Goal: Task Accomplishment & Management: Manage account settings

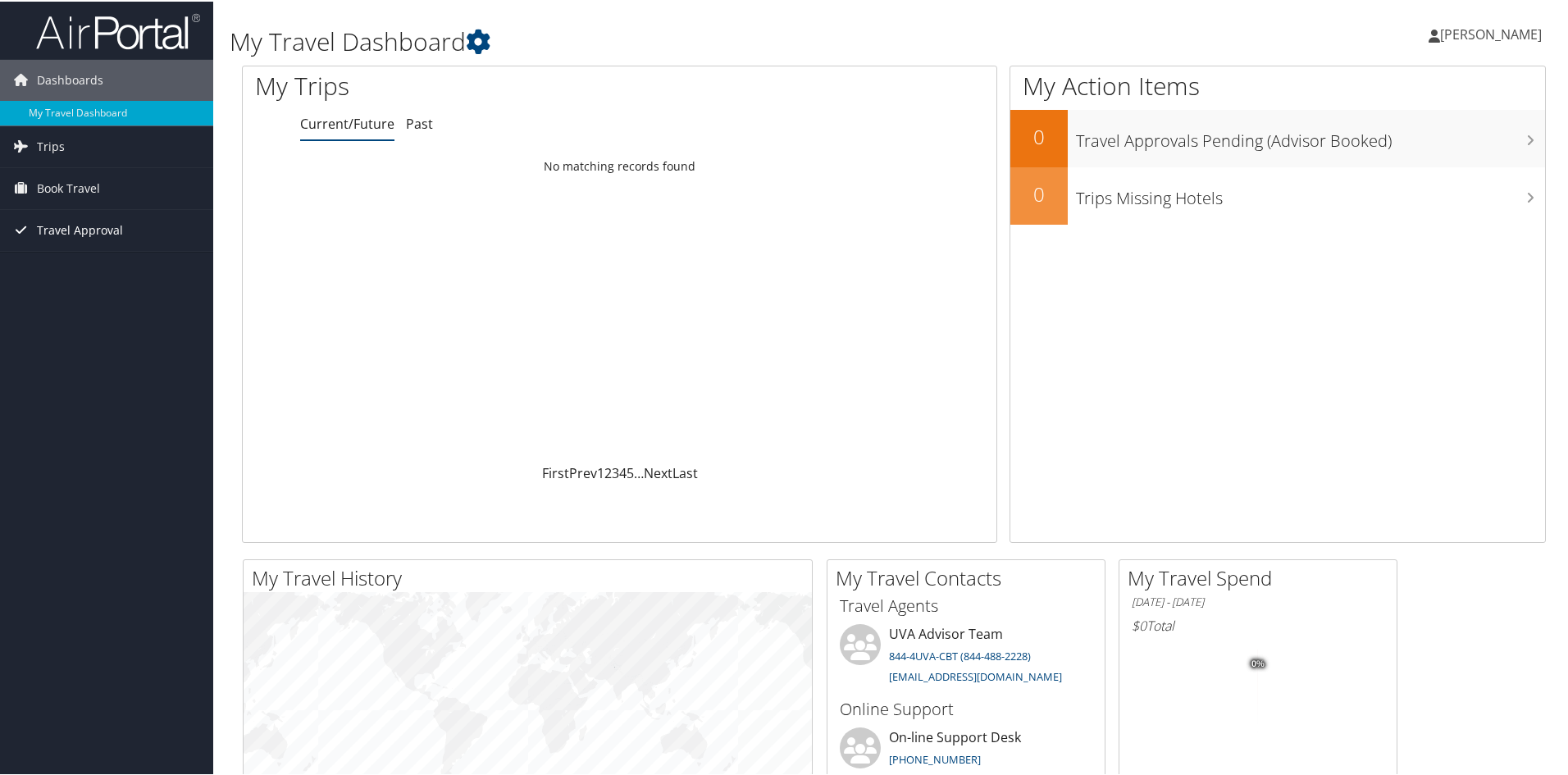
click at [115, 227] on span "Travel Approval" at bounding box center [80, 228] width 86 height 41
click at [92, 340] on link "Approvals (Beta)" at bounding box center [107, 335] width 214 height 24
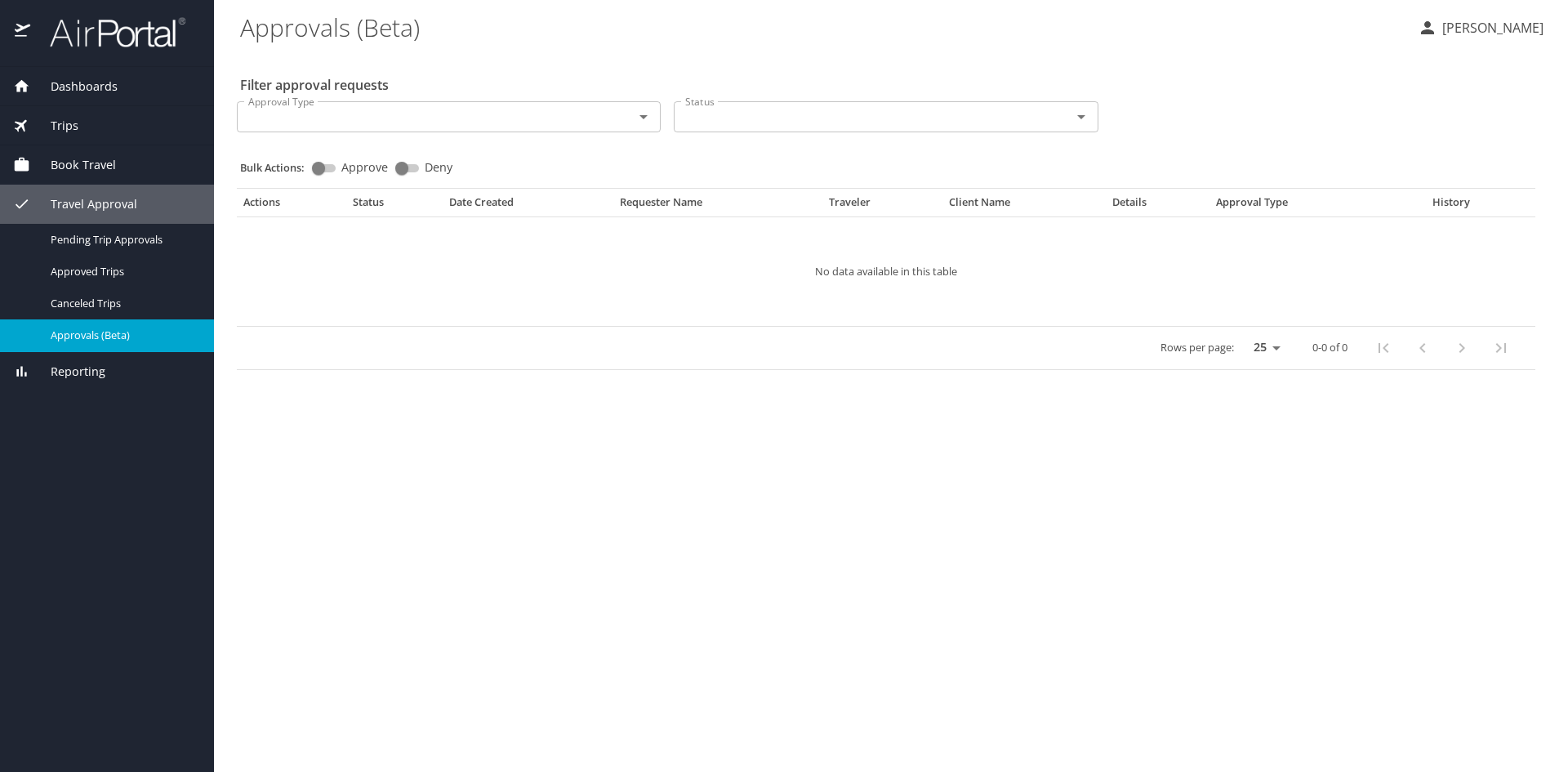
click at [89, 126] on div "Trips" at bounding box center [106, 125] width 188 height 18
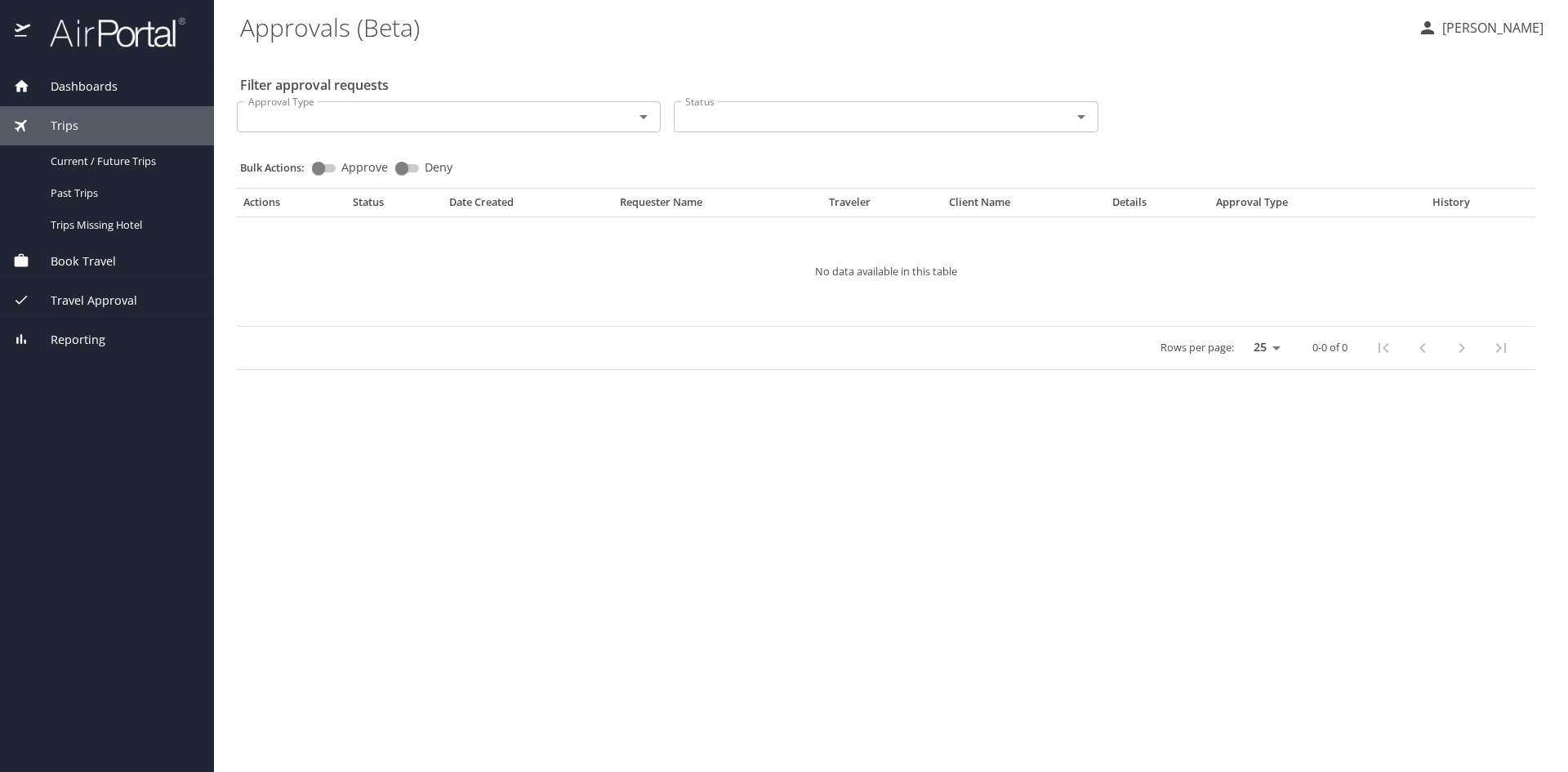
click at [96, 83] on span "Dashboards" at bounding box center [73, 86] width 87 height 18
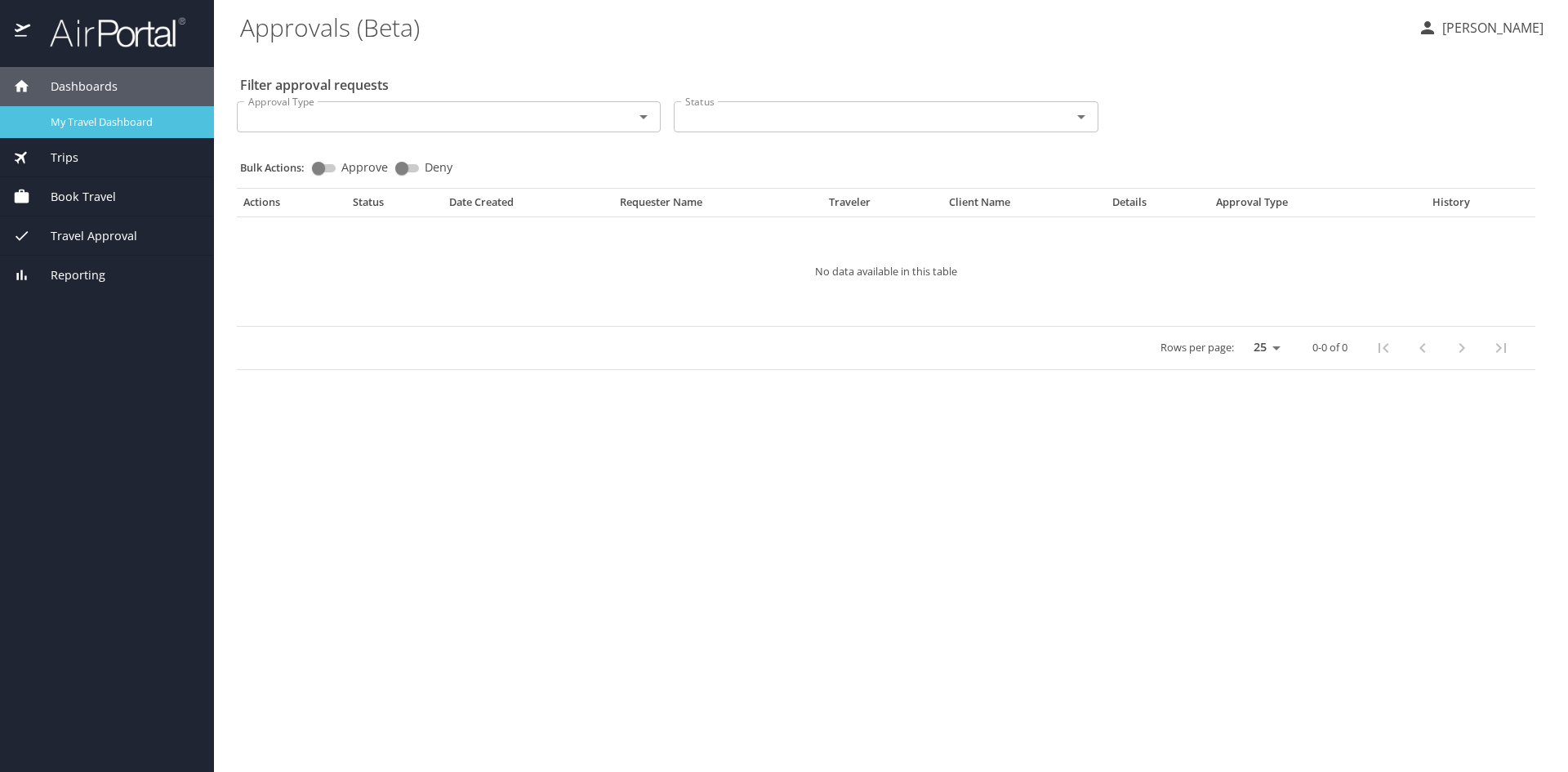
click at [105, 126] on span "My Travel Dashboard" at bounding box center [123, 122] width 143 height 16
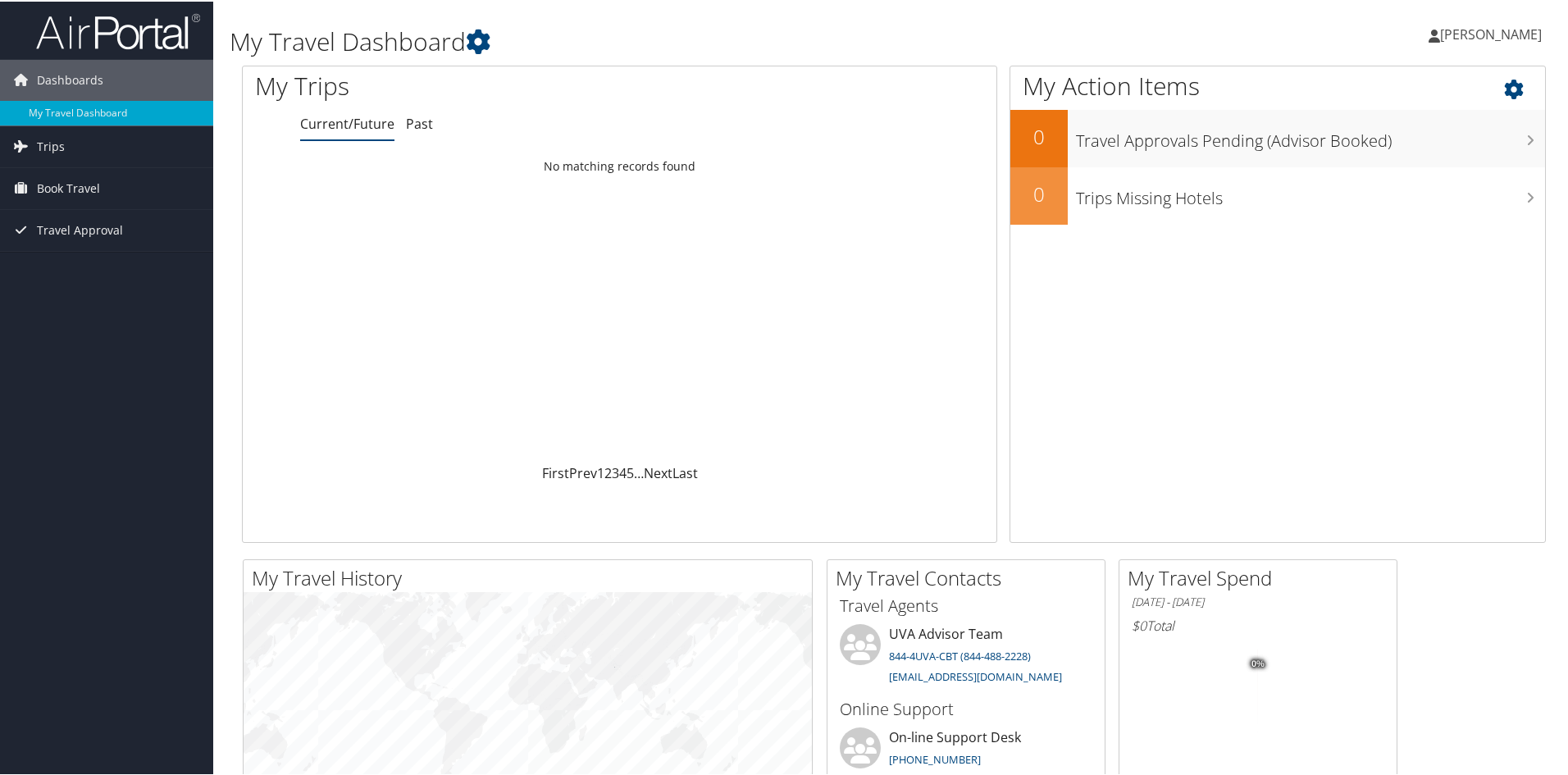
click at [1505, 76] on icon at bounding box center [1529, 83] width 49 height 28
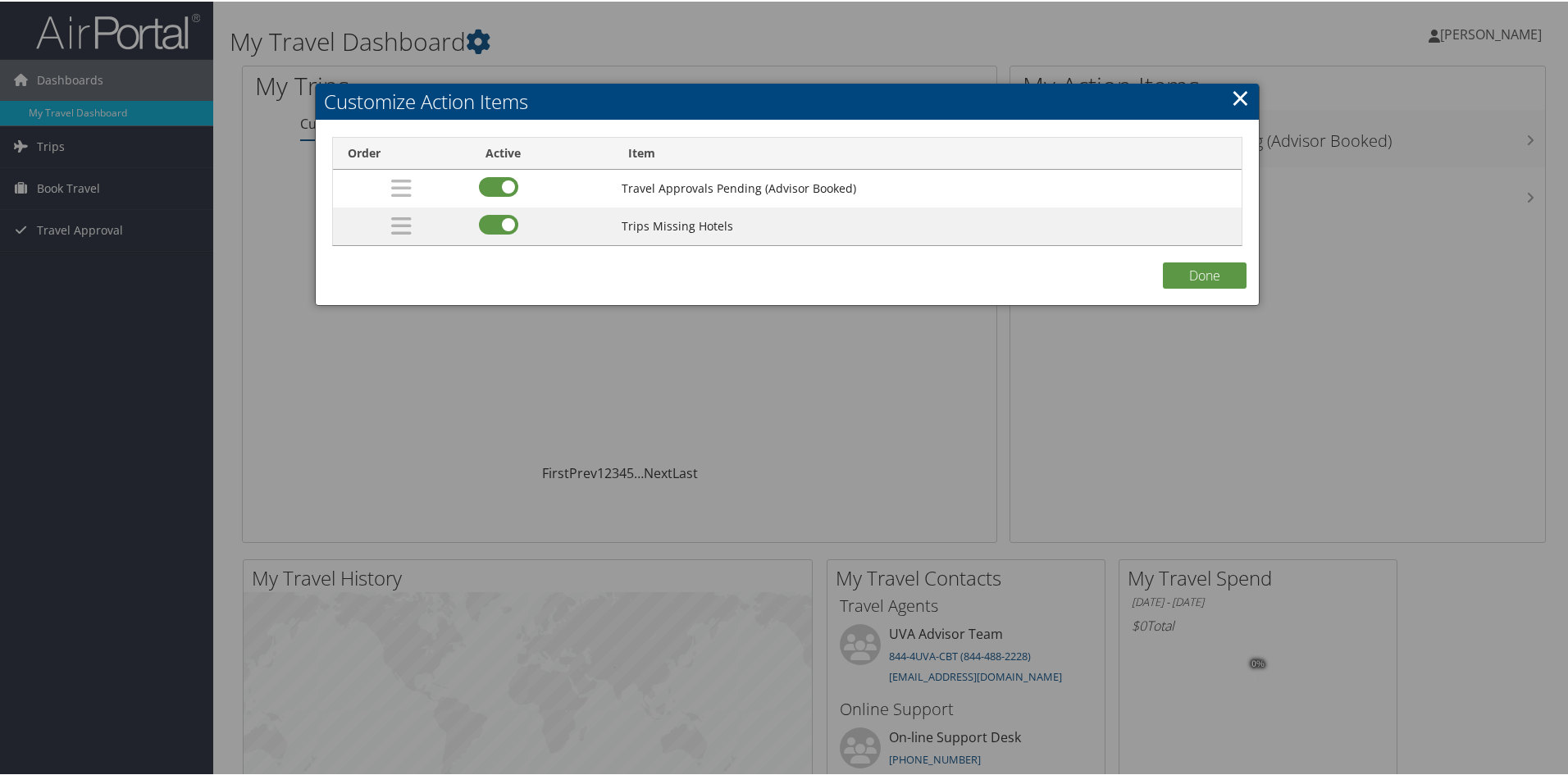
click at [1231, 97] on link "×" at bounding box center [1241, 96] width 19 height 33
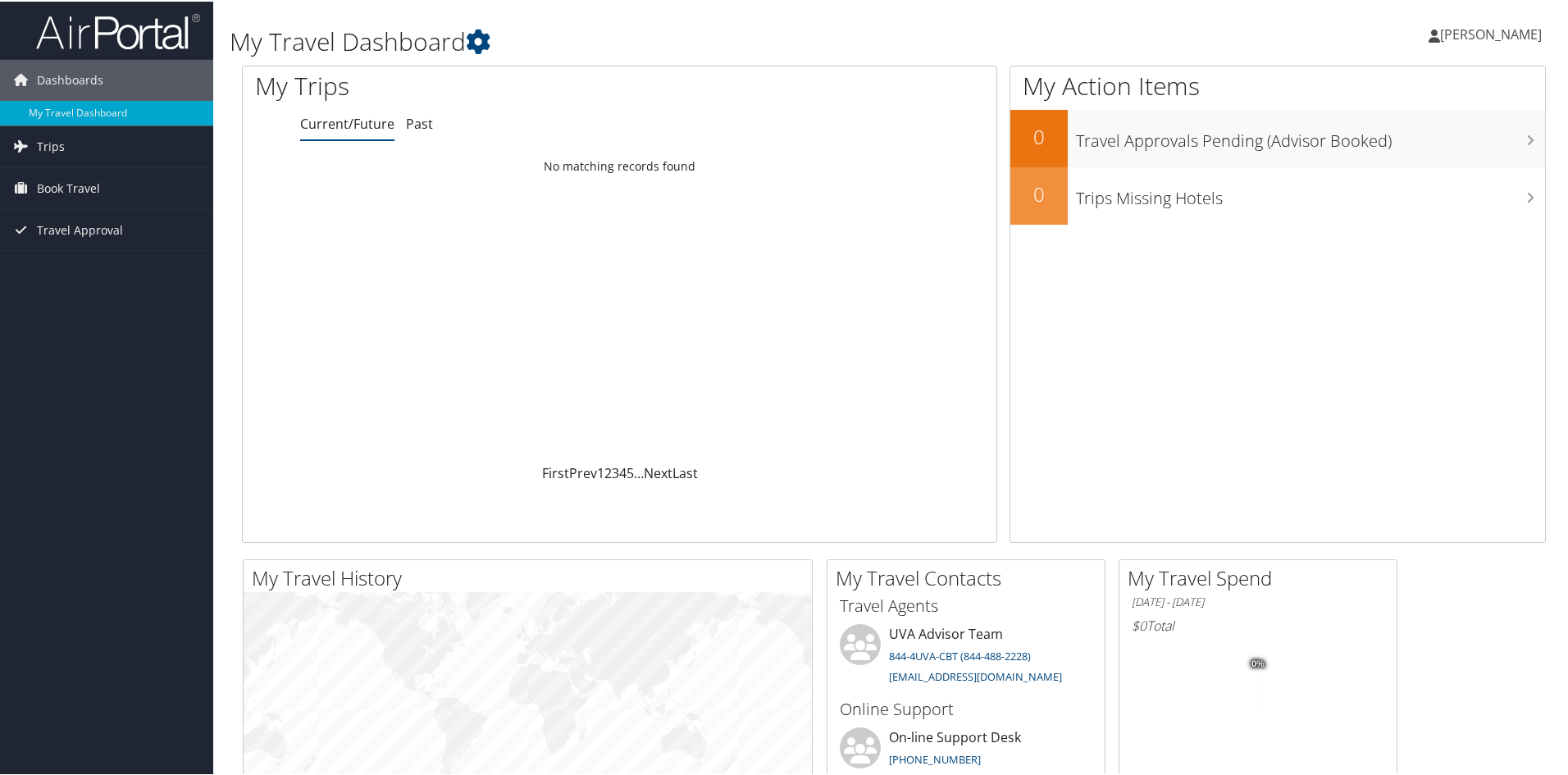
click at [1429, 32] on icon at bounding box center [1434, 34] width 11 height 13
click at [1412, 154] on link "View Travel Profile" at bounding box center [1447, 146] width 183 height 28
click at [1466, 23] on span "[PERSON_NAME]" at bounding box center [1491, 32] width 102 height 18
click at [1443, 107] on link "Travel Agency Contacts" at bounding box center [1447, 118] width 183 height 28
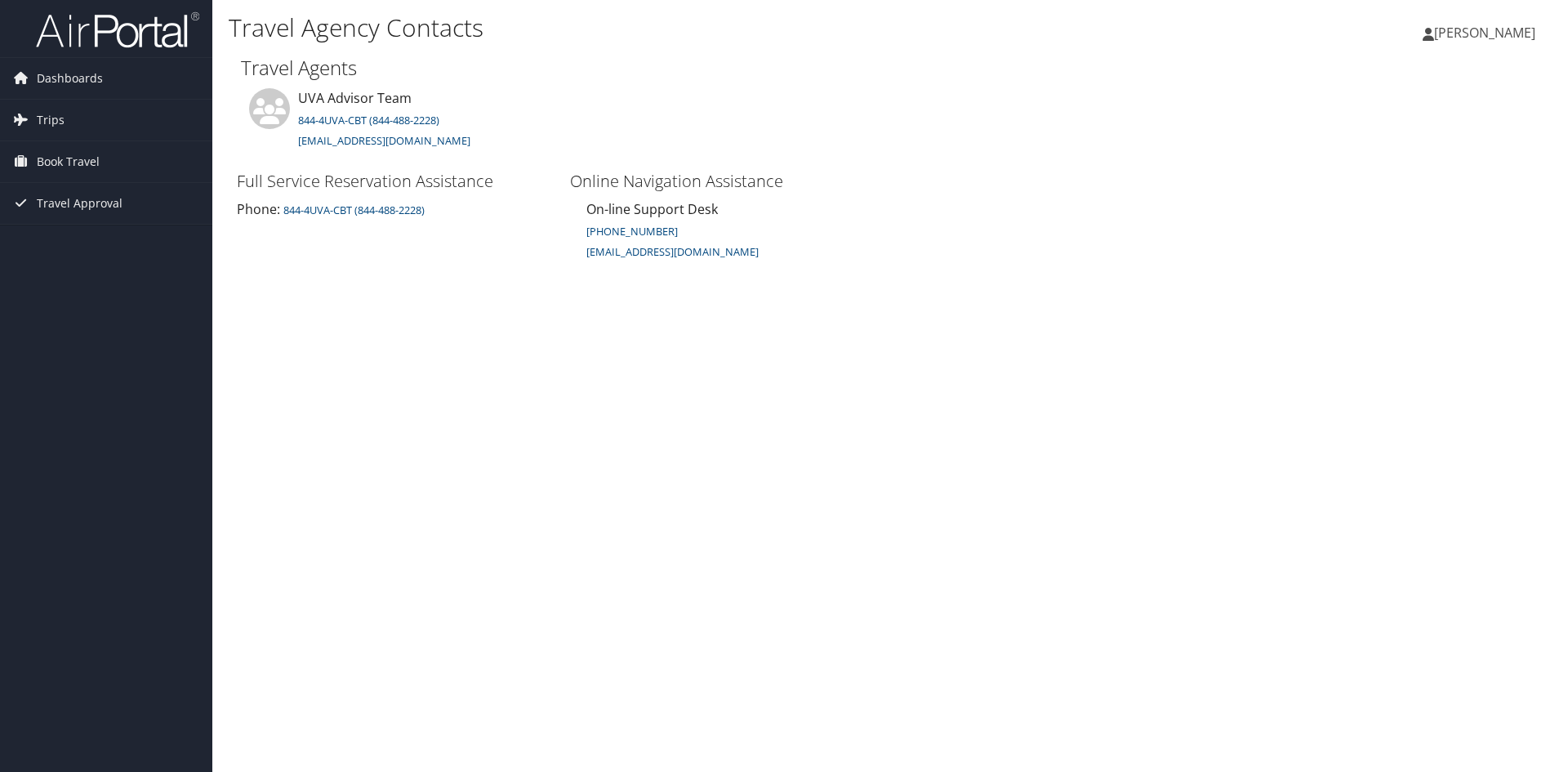
click at [1507, 43] on link "[PERSON_NAME]" at bounding box center [1487, 32] width 129 height 49
click at [1386, 83] on link "My Settings" at bounding box center [1443, 90] width 182 height 28
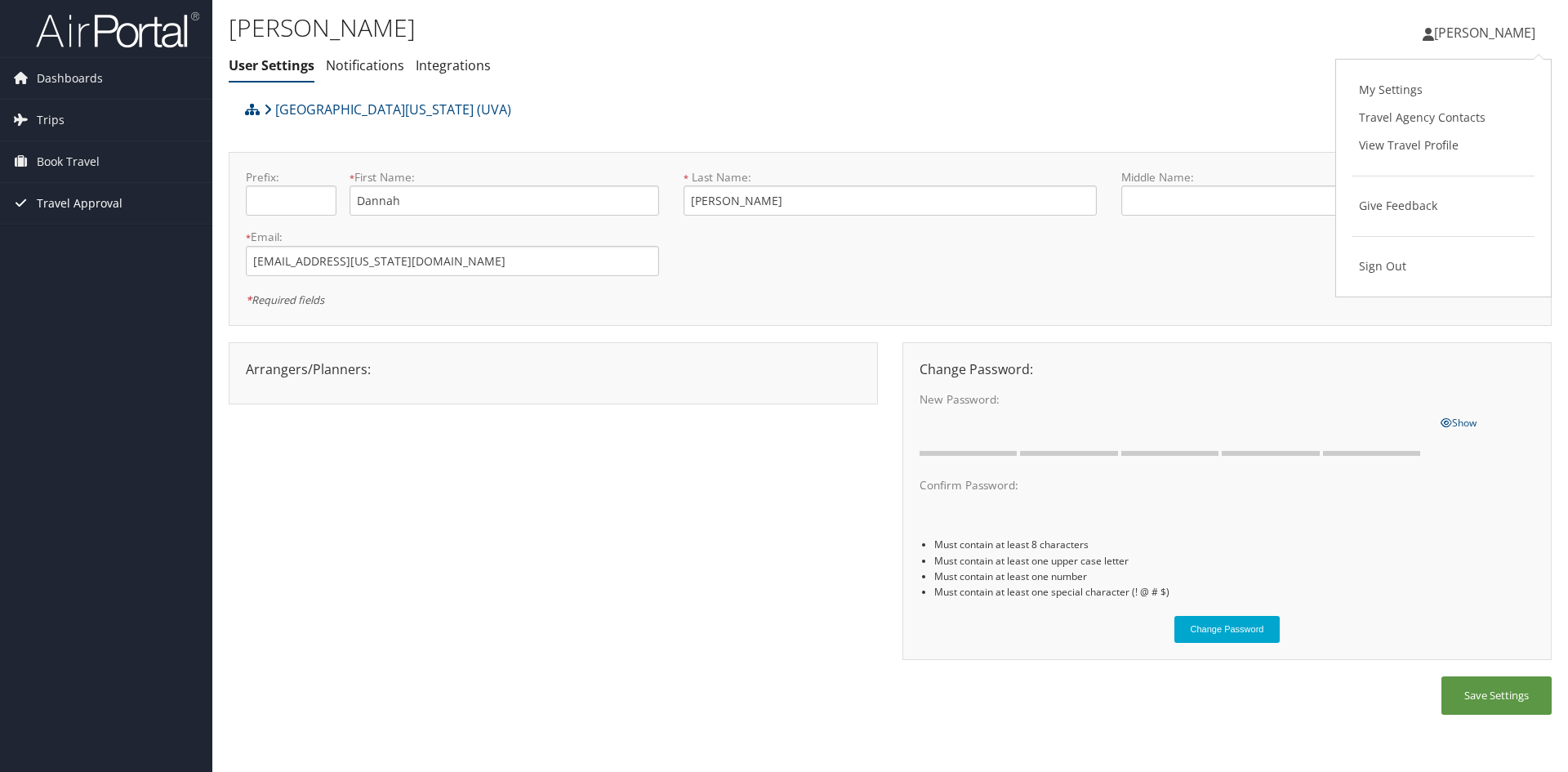
click at [150, 195] on link "Travel Approval" at bounding box center [106, 203] width 213 height 41
click at [72, 167] on span "Book Travel" at bounding box center [68, 161] width 63 height 41
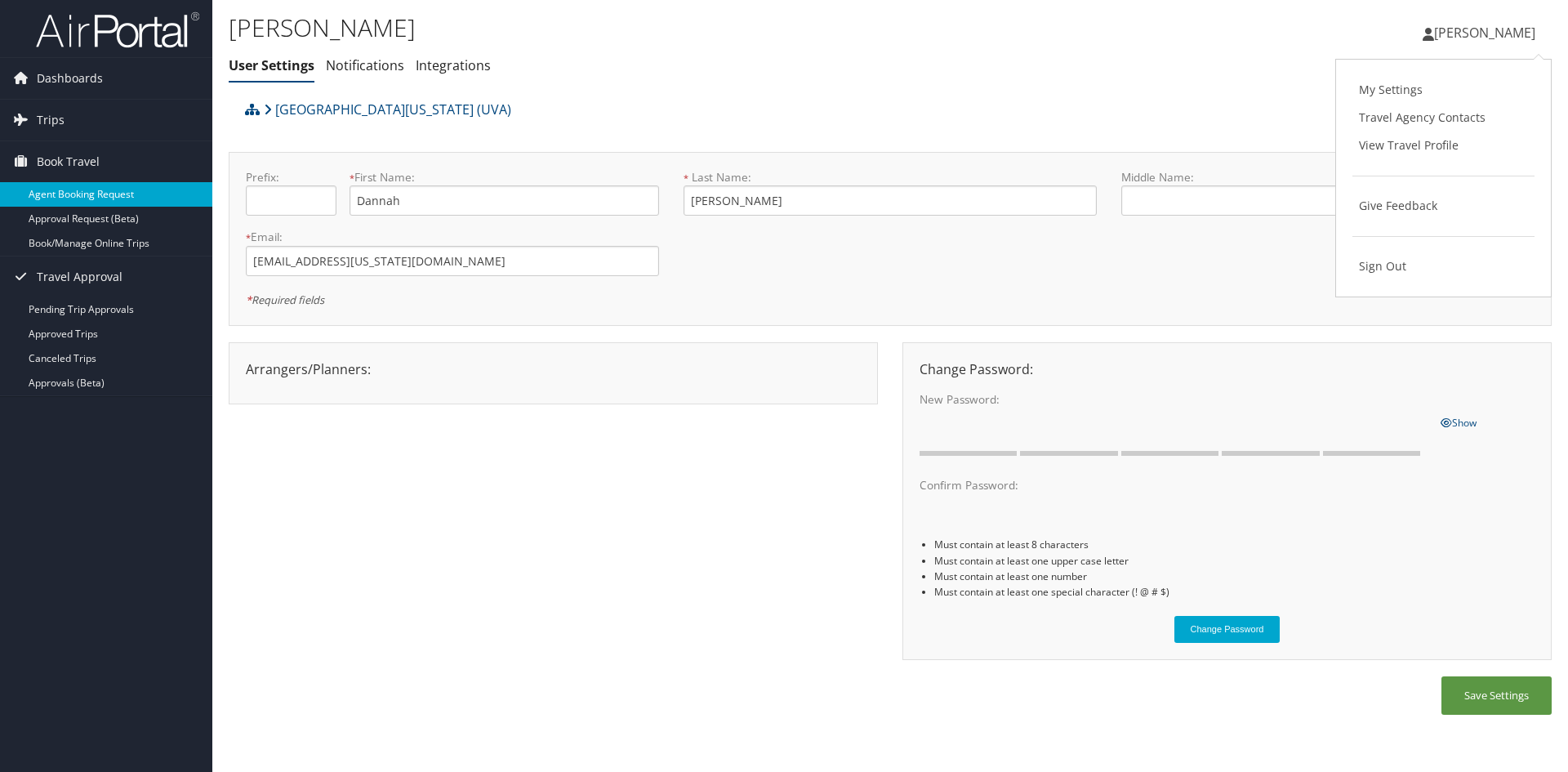
click at [122, 199] on link "Agent Booking Request" at bounding box center [106, 195] width 213 height 24
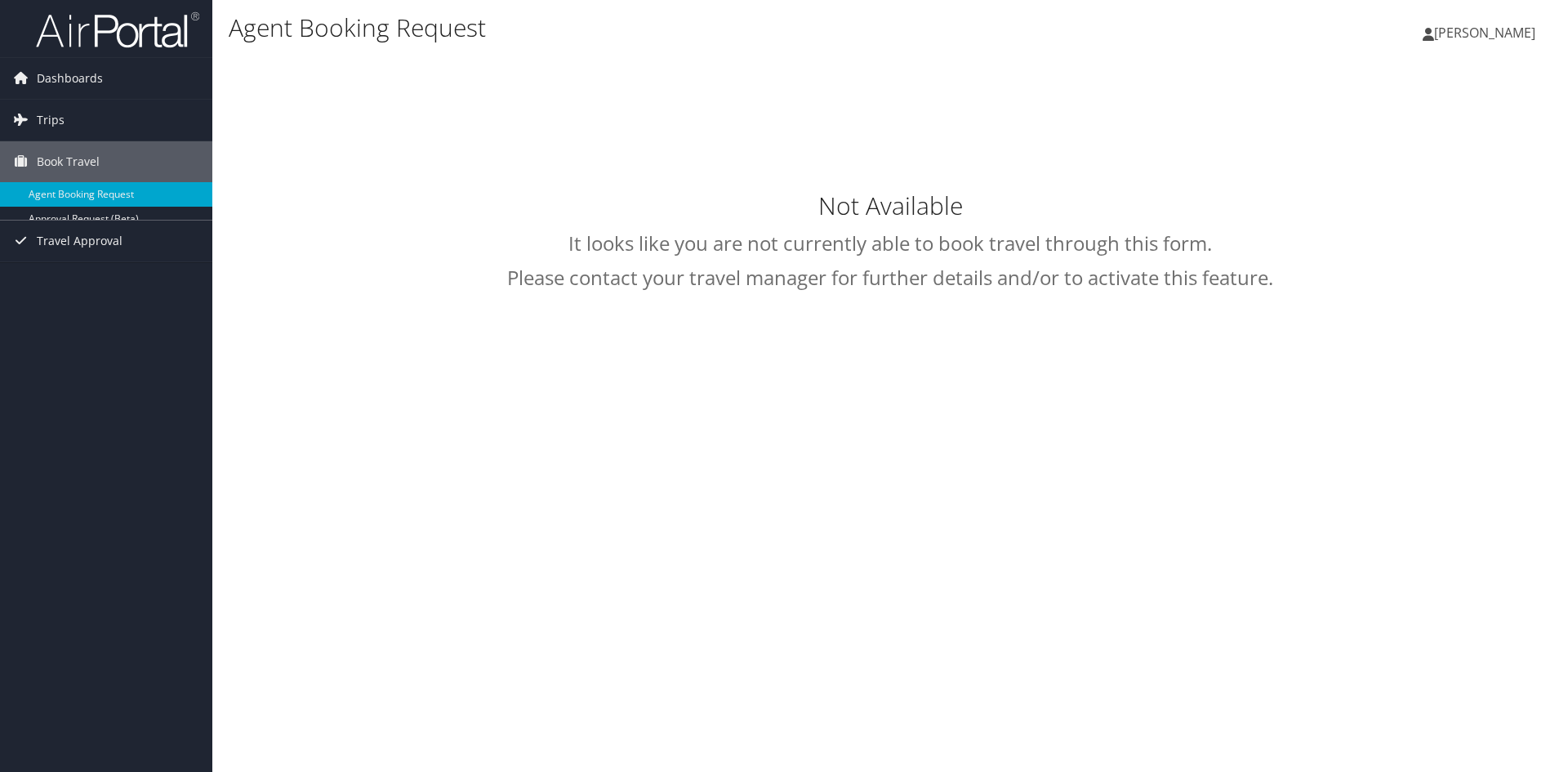
select select "[EMAIL_ADDRESS][DOMAIN_NAME]"
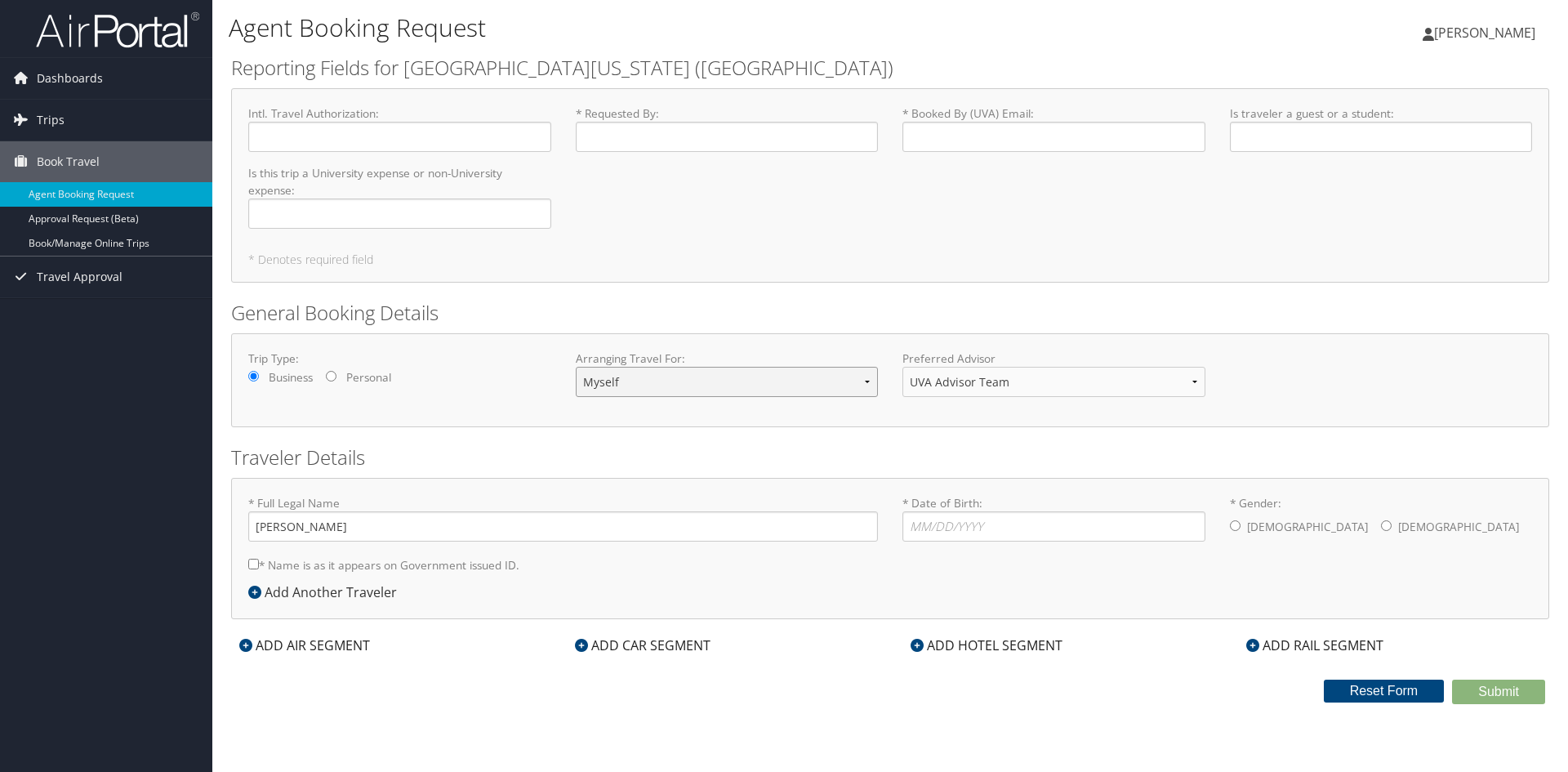
click at [857, 380] on select "Myself Another Traveler Guest Traveler" at bounding box center [727, 381] width 303 height 30
click at [1138, 380] on select "UVA Advisor Team" at bounding box center [1054, 381] width 303 height 30
click at [71, 119] on link "Trips" at bounding box center [106, 119] width 213 height 41
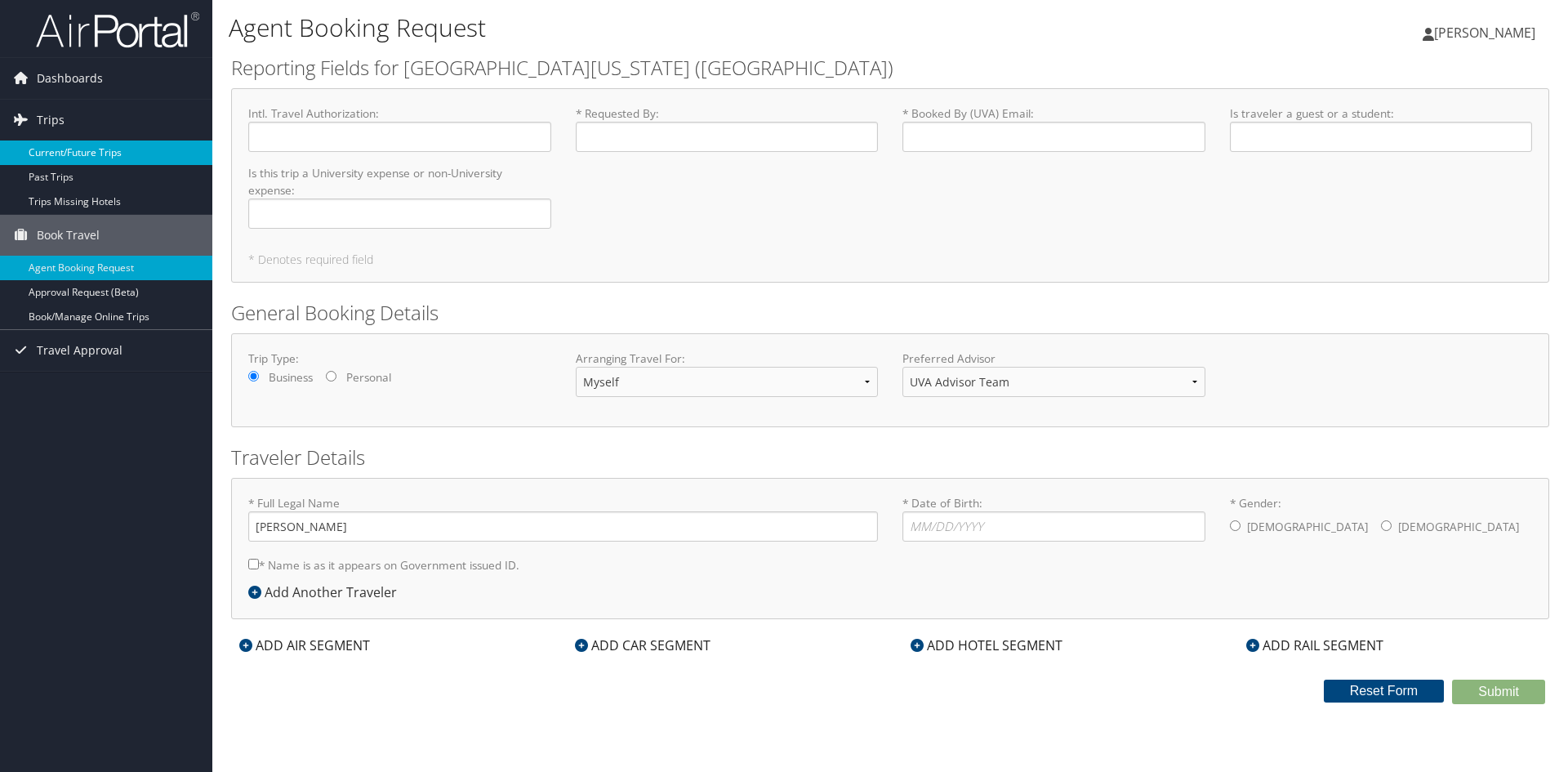
click at [99, 161] on link "Current/Future Trips" at bounding box center [106, 152] width 213 height 24
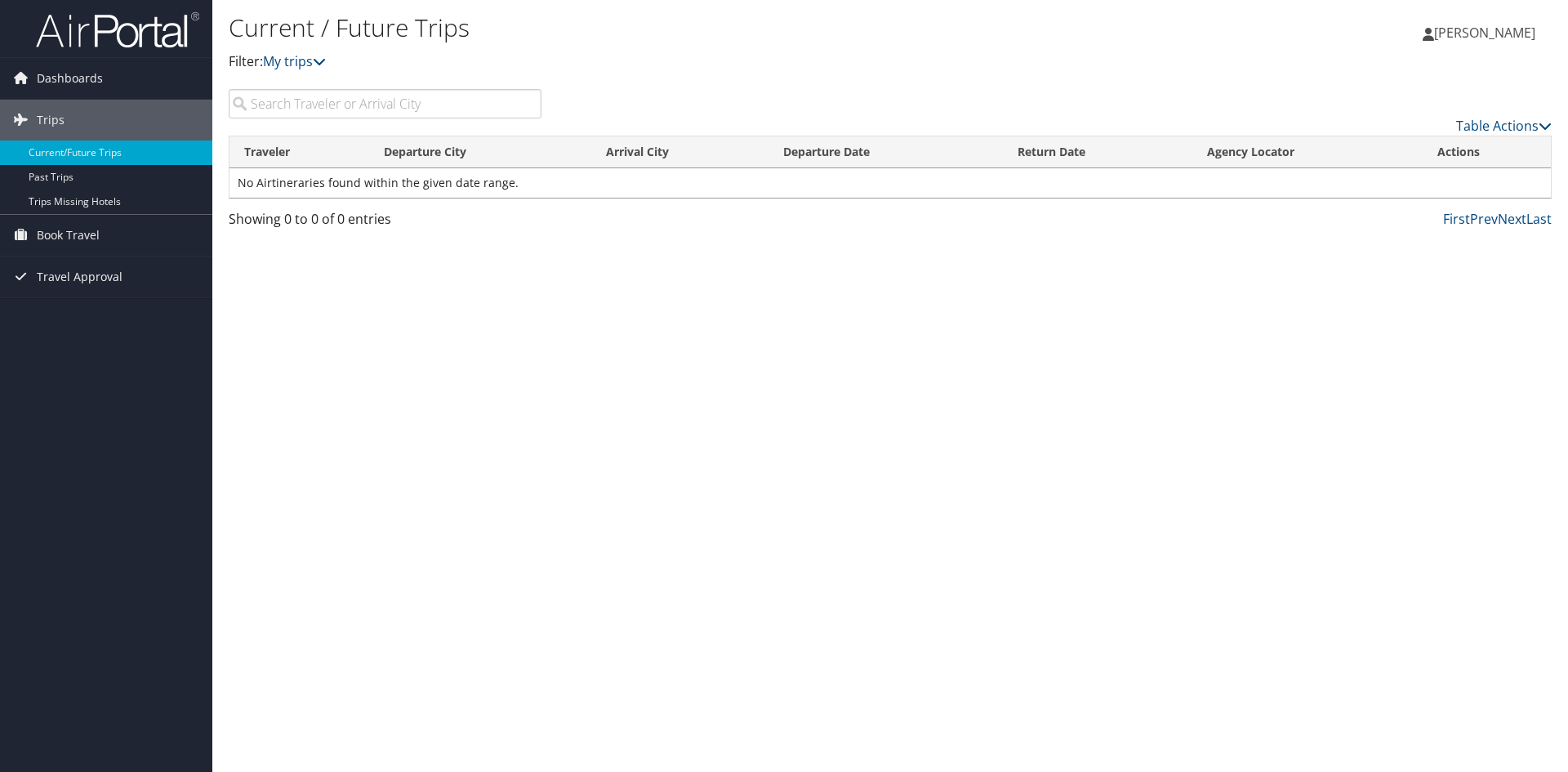
click at [1434, 28] on span "[PERSON_NAME]" at bounding box center [1484, 32] width 101 height 18
click at [104, 75] on link "Dashboards" at bounding box center [106, 78] width 213 height 41
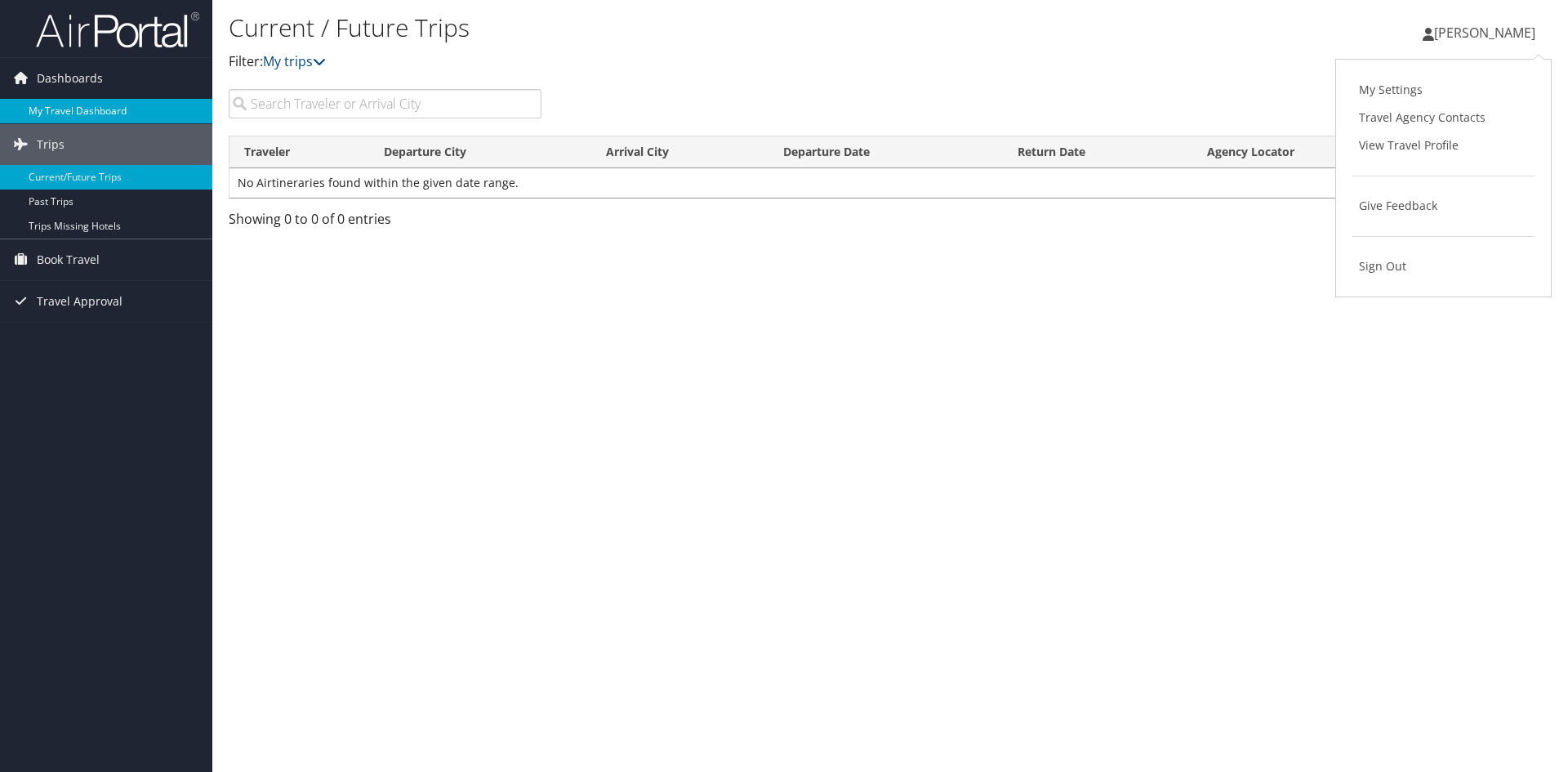
click at [105, 117] on link "My Travel Dashboard" at bounding box center [106, 111] width 213 height 24
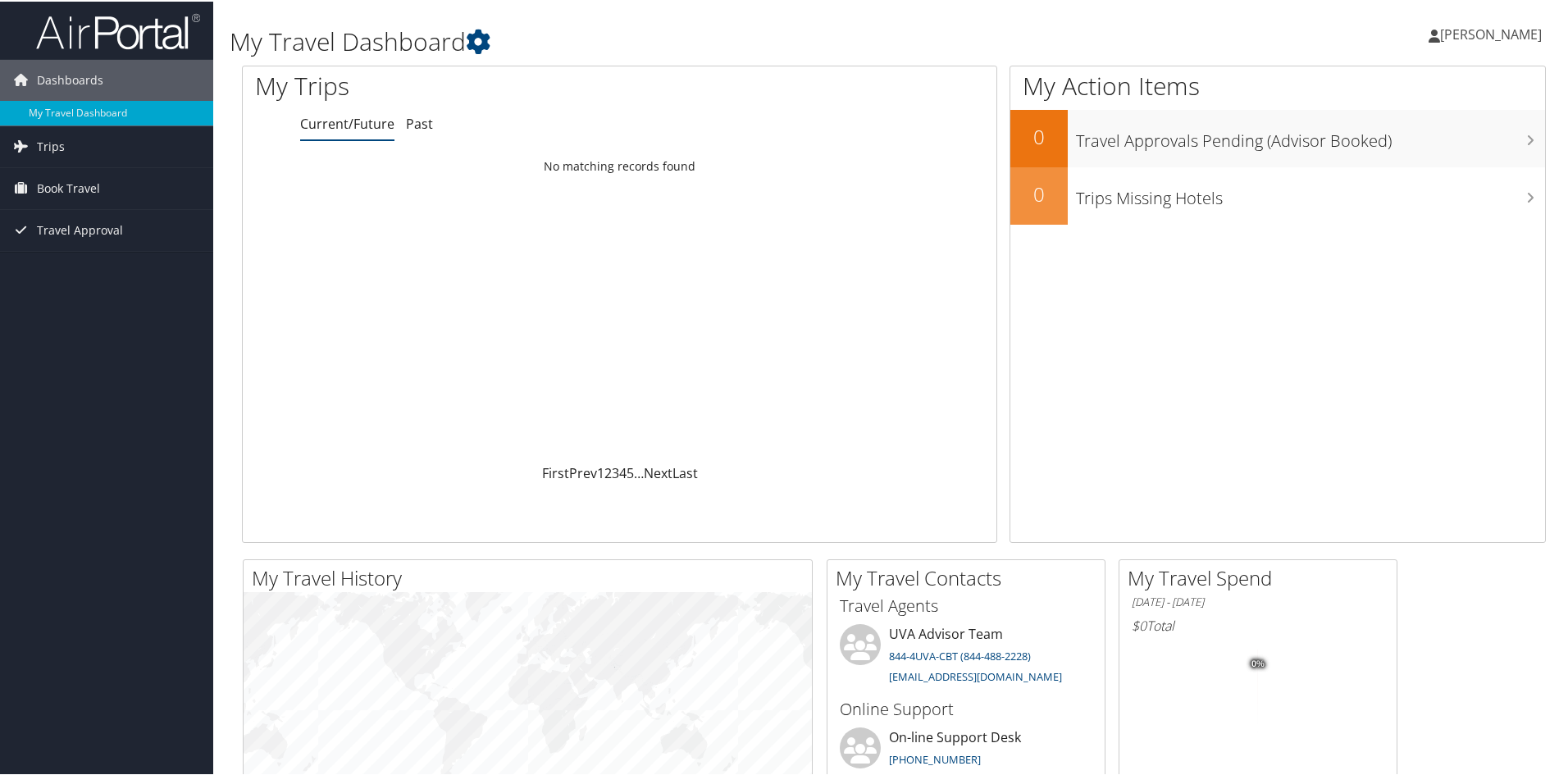
click at [1447, 36] on span "[PERSON_NAME]" at bounding box center [1491, 32] width 102 height 18
click at [1440, 38] on span "[PERSON_NAME]" at bounding box center [1491, 32] width 102 height 18
click at [1393, 87] on link "My Settings" at bounding box center [1447, 90] width 183 height 28
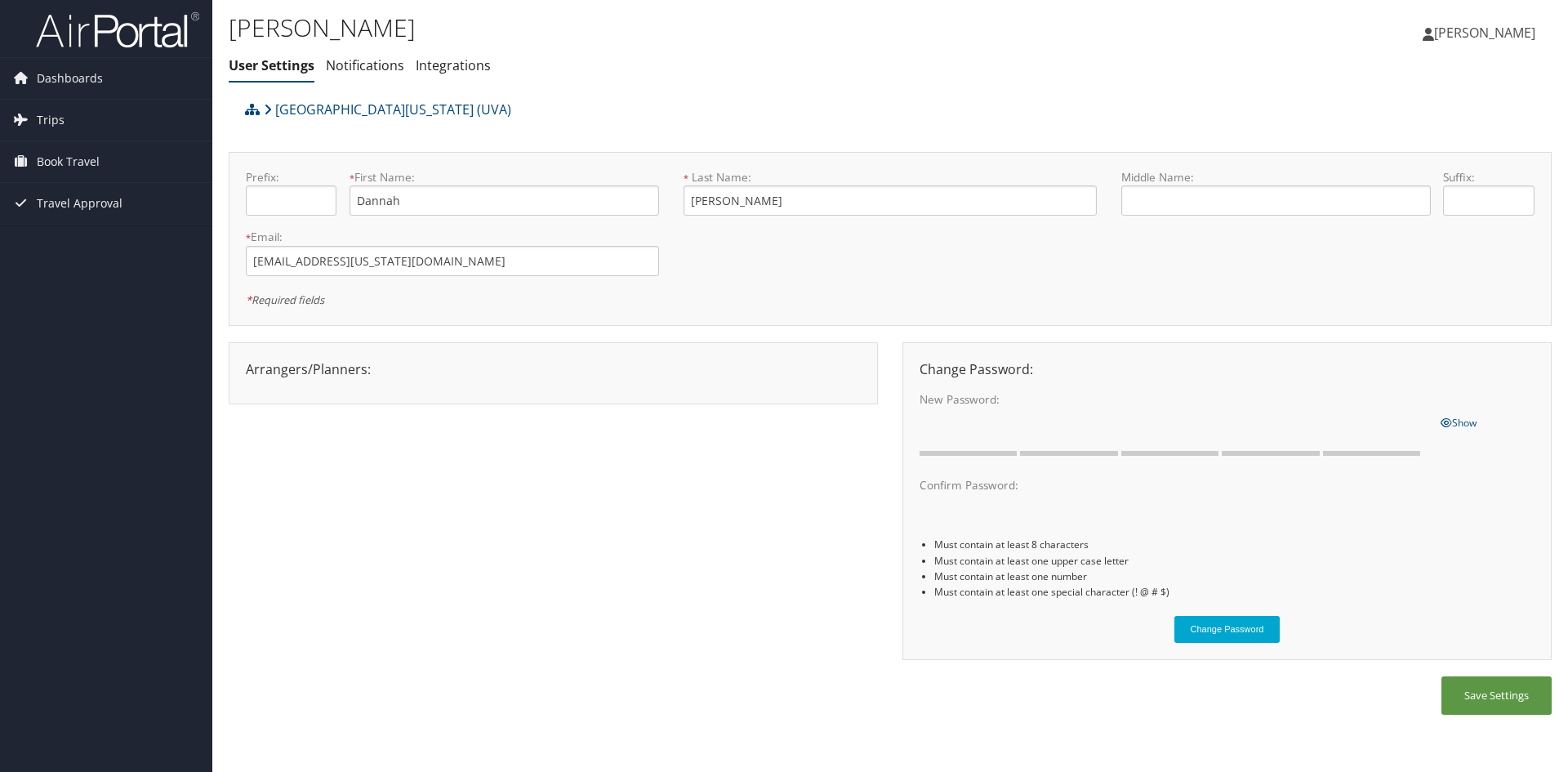
click at [1458, 22] on link "[PERSON_NAME]" at bounding box center [1487, 32] width 129 height 49
click at [1425, 153] on link "View Travel Profile" at bounding box center [1443, 145] width 182 height 28
